Goal: Task Accomplishment & Management: Manage account settings

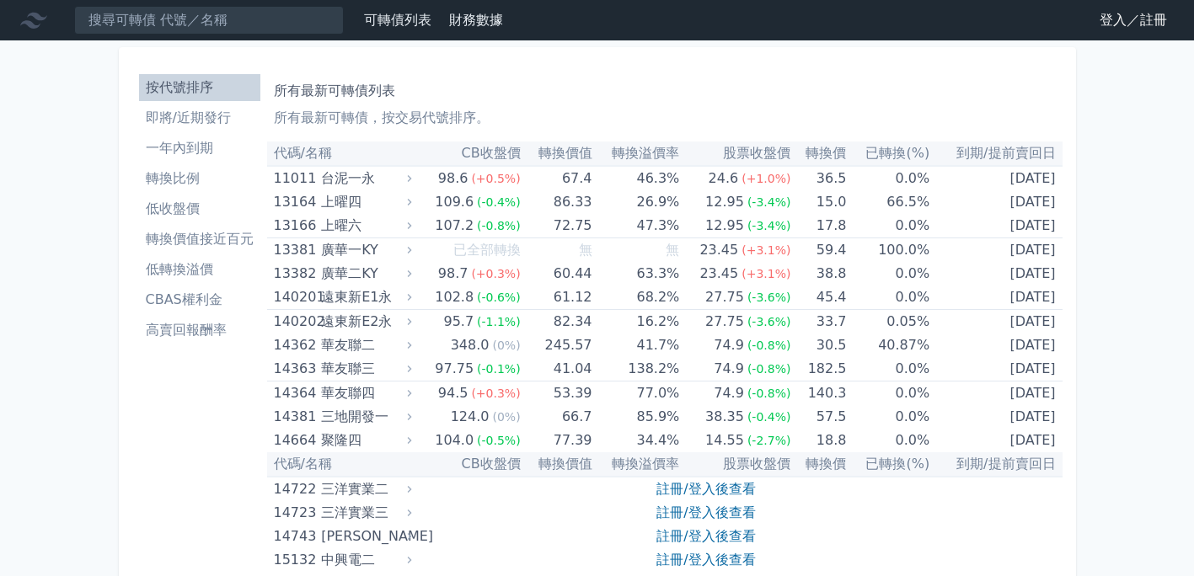
click at [1113, 17] on link "登入／註冊" at bounding box center [1133, 20] width 94 height 27
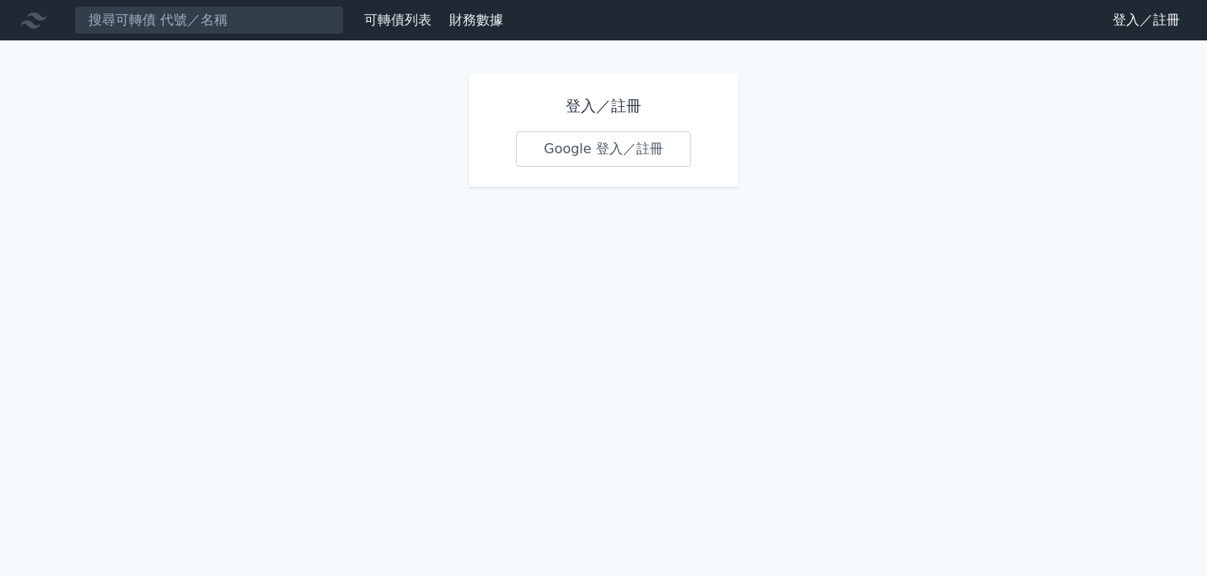
click at [561, 142] on link "Google 登入／註冊" at bounding box center [603, 148] width 175 height 35
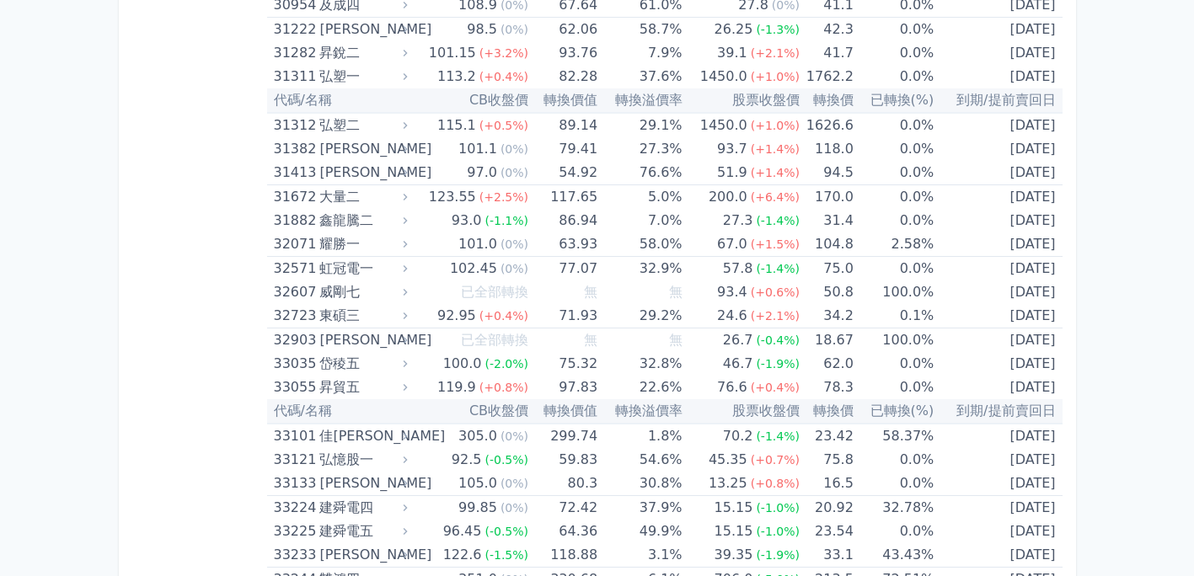
scroll to position [3100, 0]
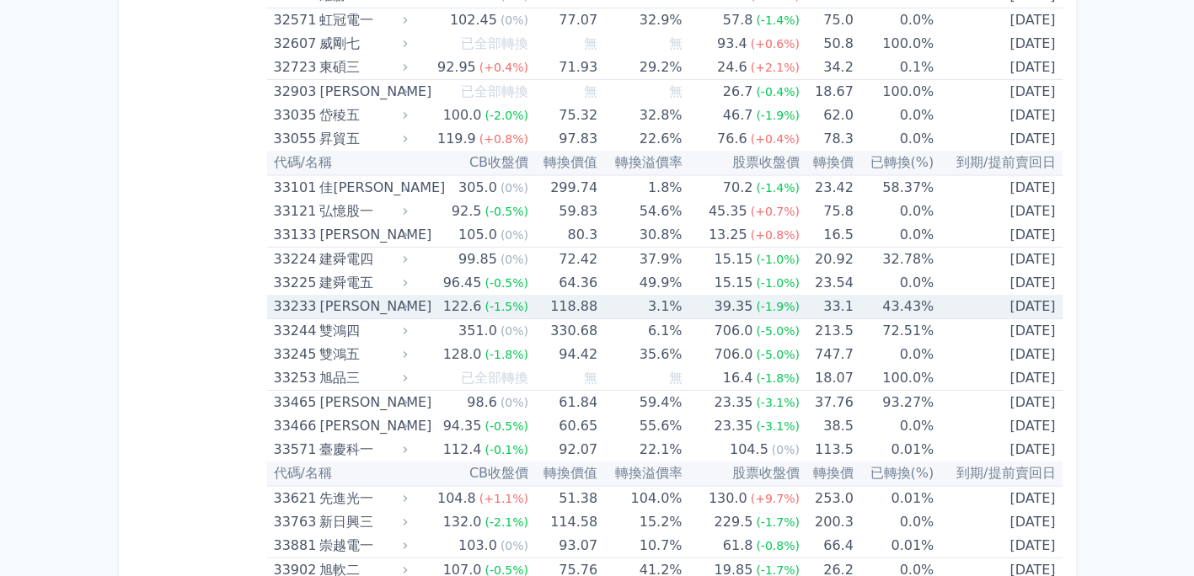
click at [300, 305] on div "33233" at bounding box center [295, 307] width 42 height 24
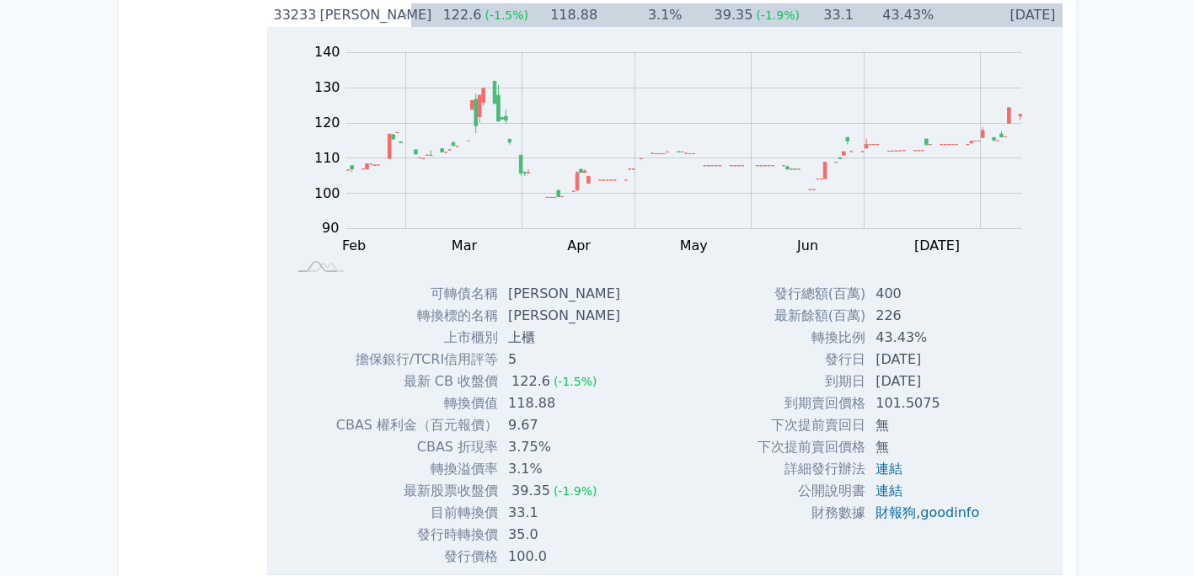
scroll to position [3353, 0]
